Goal: Transaction & Acquisition: Subscribe to service/newsletter

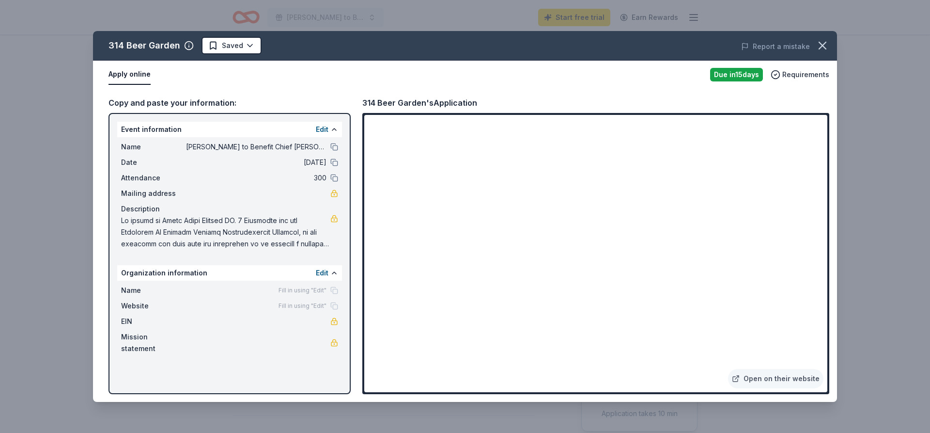
scroll to position [99, 0]
click at [819, 48] on icon "button" at bounding box center [822, 45] width 7 height 7
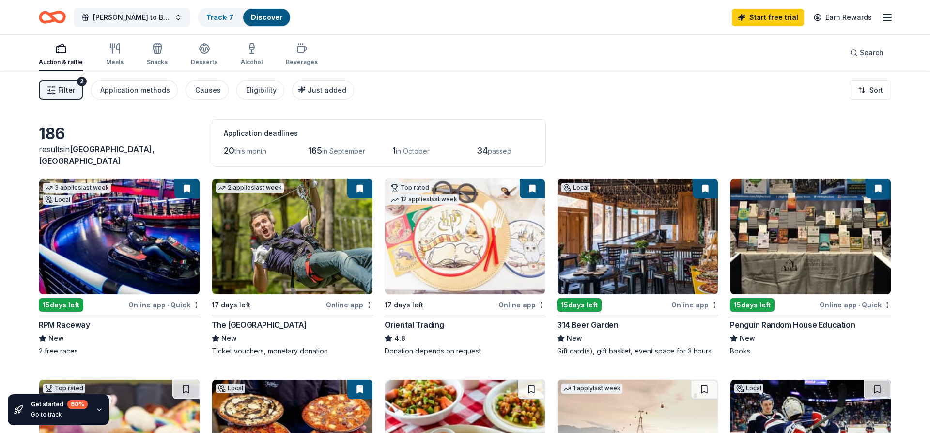
click at [792, 250] on img at bounding box center [811, 236] width 160 height 115
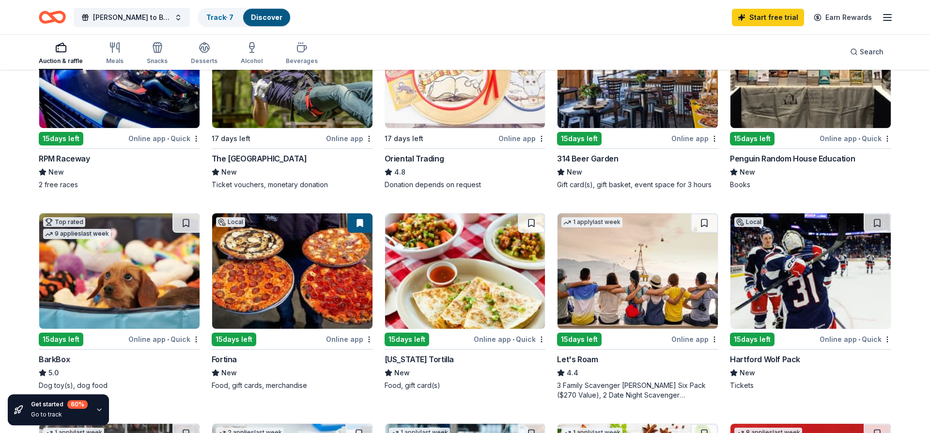
scroll to position [198, 0]
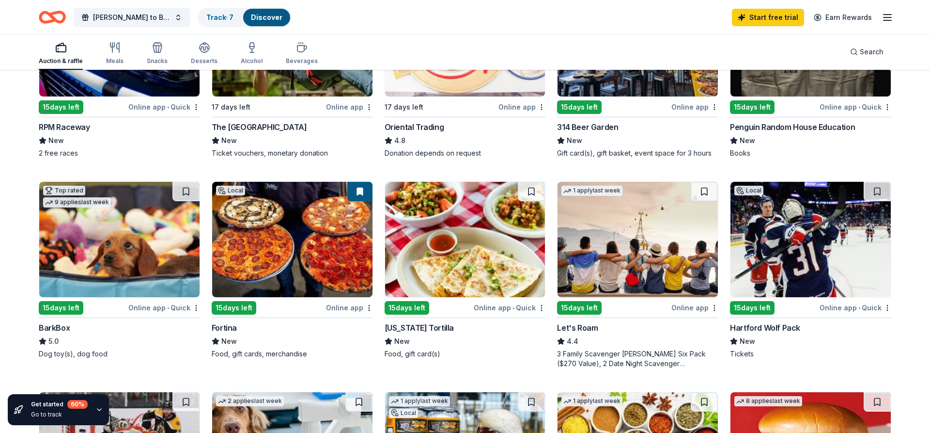
click at [100, 240] on img at bounding box center [119, 239] width 160 height 115
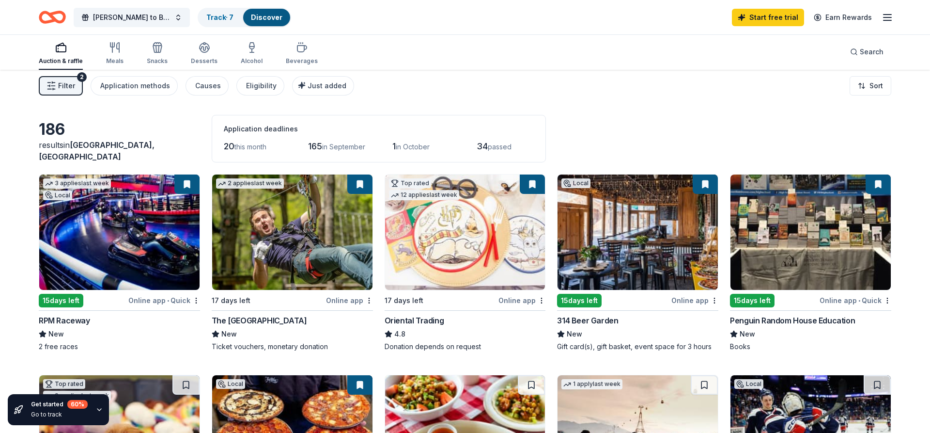
scroll to position [0, 0]
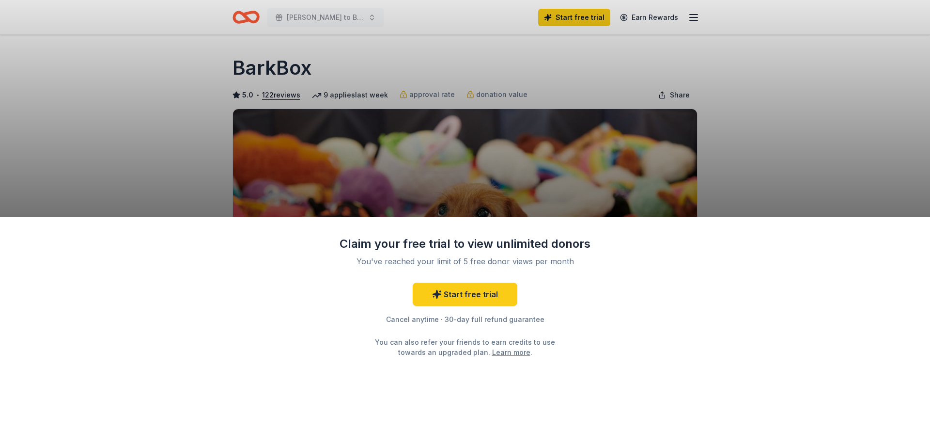
click at [645, 361] on div "Claim your free trial to view unlimited donors You've reached your limit of 5 f…" at bounding box center [465, 325] width 930 height 217
click at [468, 293] on link "Start free trial" at bounding box center [465, 293] width 105 height 23
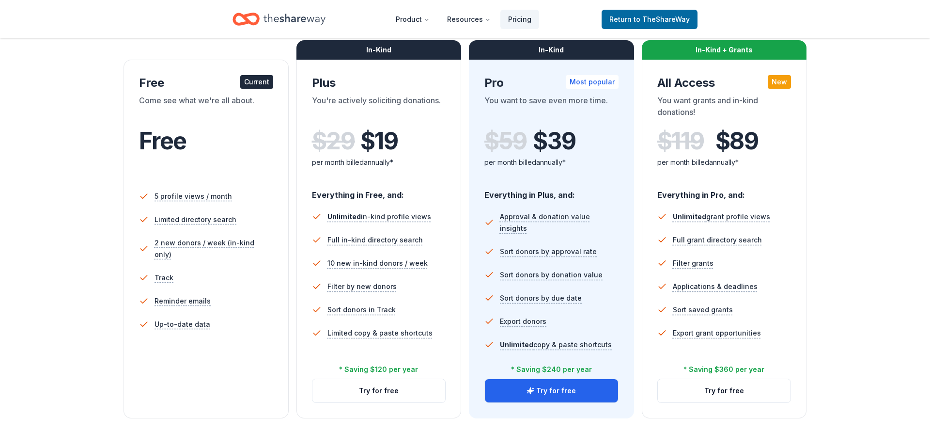
scroll to position [198, 0]
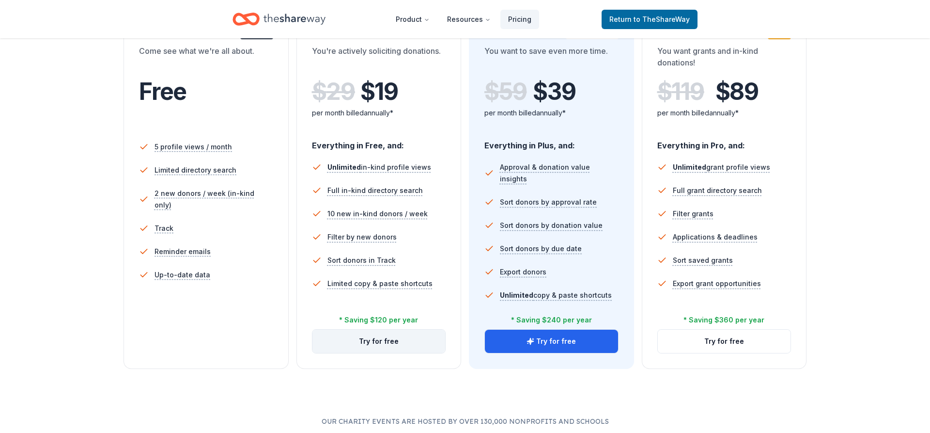
click at [385, 340] on button "Try for free" at bounding box center [379, 340] width 133 height 23
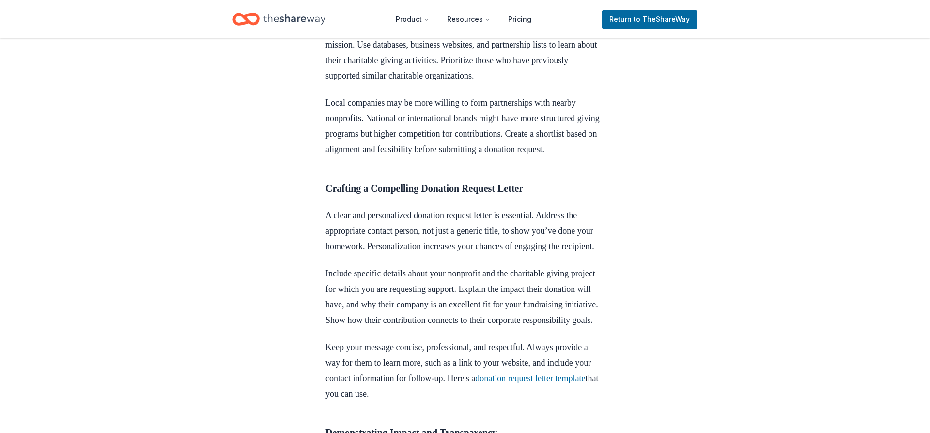
scroll to position [1038, 0]
